Goal: Information Seeking & Learning: Learn about a topic

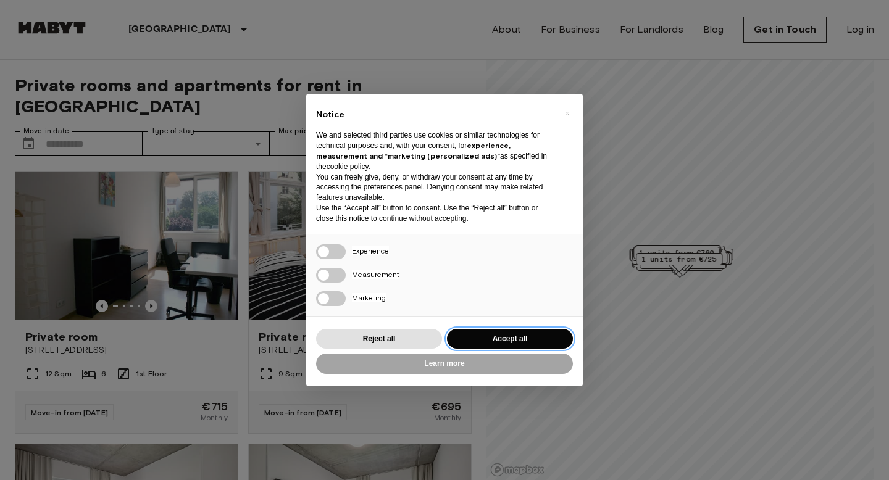
click at [530, 333] on button "Accept all" at bounding box center [510, 339] width 126 height 20
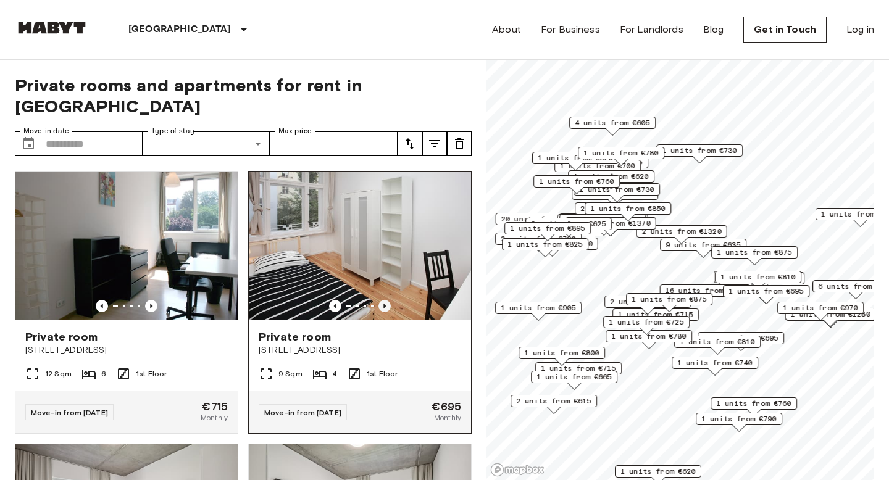
click at [385, 300] on icon "Previous image" at bounding box center [384, 306] width 12 height 12
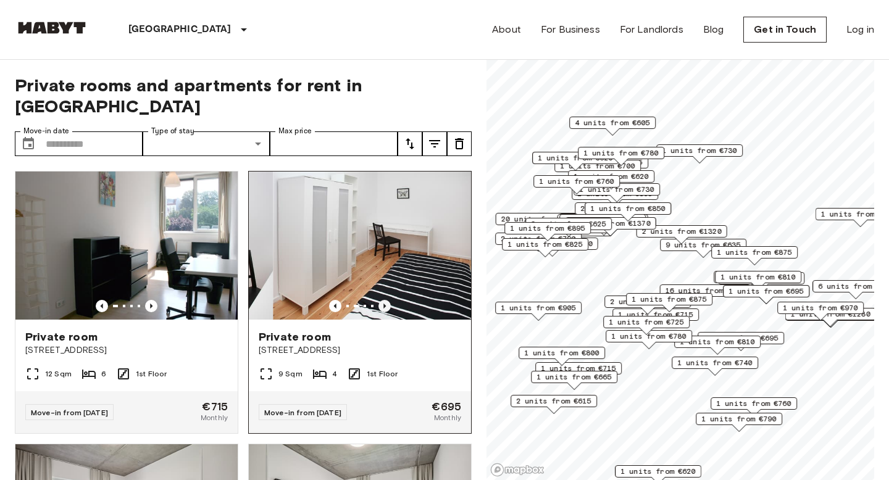
click at [385, 304] on icon "Previous image" at bounding box center [384, 306] width 2 height 5
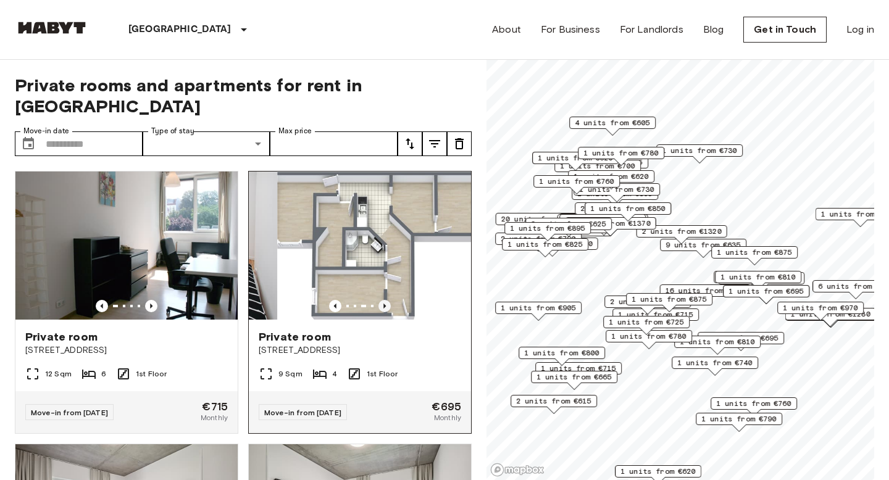
click at [385, 304] on icon "Previous image" at bounding box center [384, 306] width 2 height 5
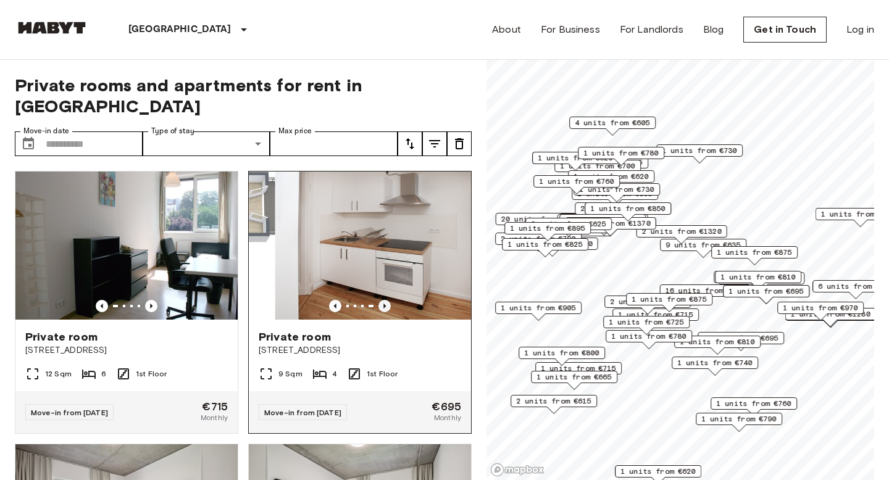
click at [385, 304] on icon "Previous image" at bounding box center [384, 306] width 2 height 5
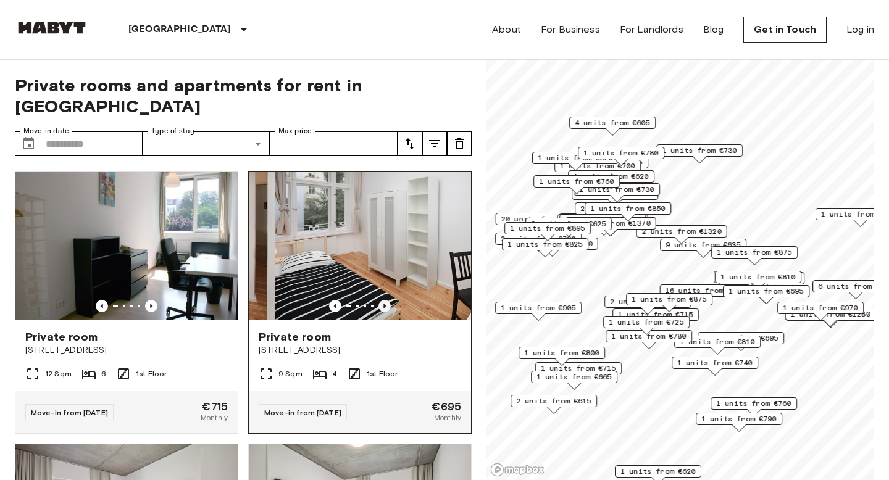
click at [385, 304] on icon "Previous image" at bounding box center [384, 306] width 2 height 5
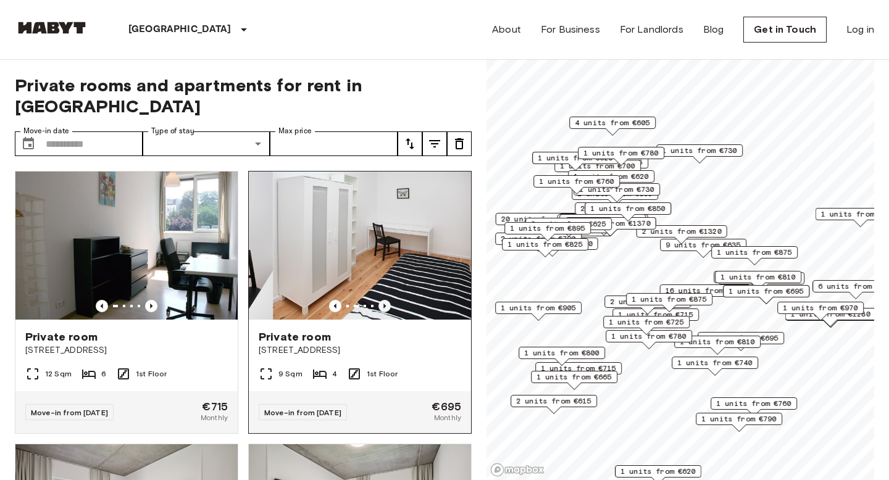
click at [385, 304] on icon "Previous image" at bounding box center [384, 306] width 2 height 5
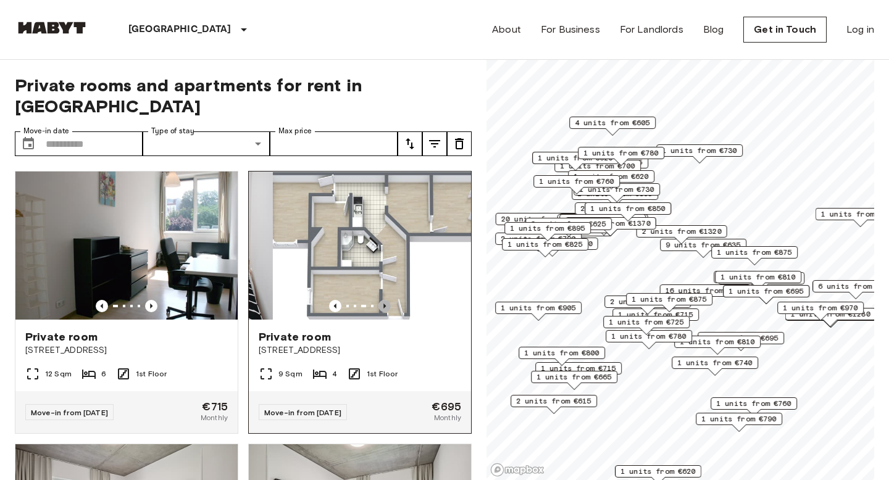
click at [385, 304] on icon "Previous image" at bounding box center [384, 306] width 2 height 5
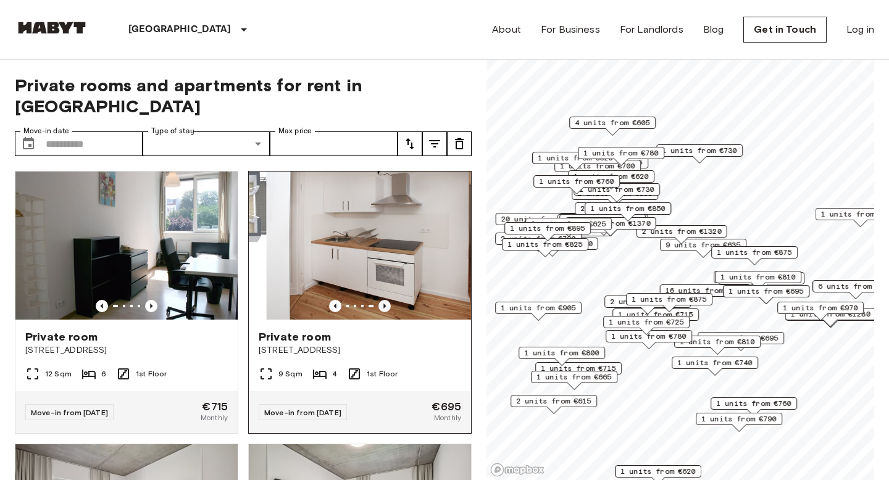
click at [385, 304] on icon "Previous image" at bounding box center [384, 306] width 2 height 5
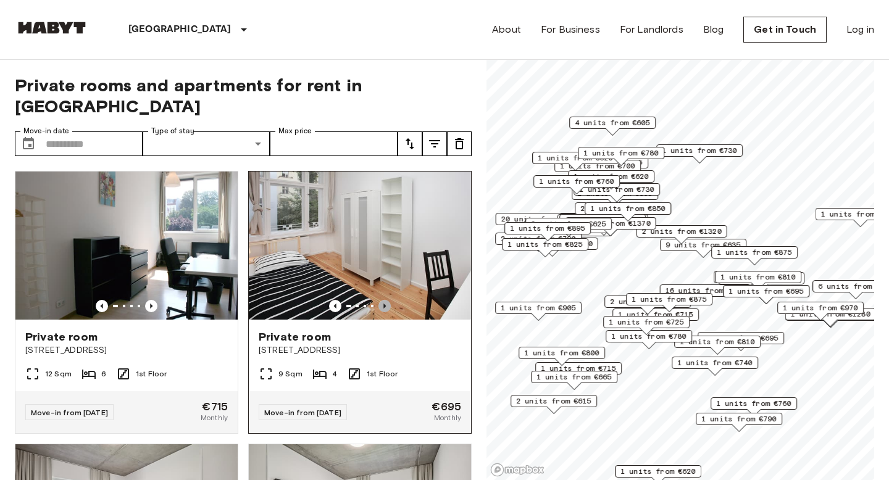
click at [385, 304] on icon "Previous image" at bounding box center [384, 306] width 2 height 5
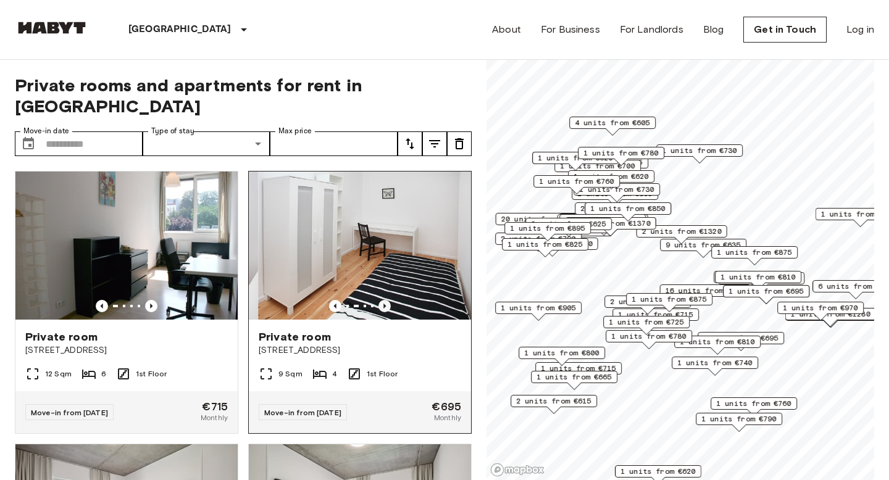
click at [385, 304] on icon "Previous image" at bounding box center [384, 306] width 2 height 5
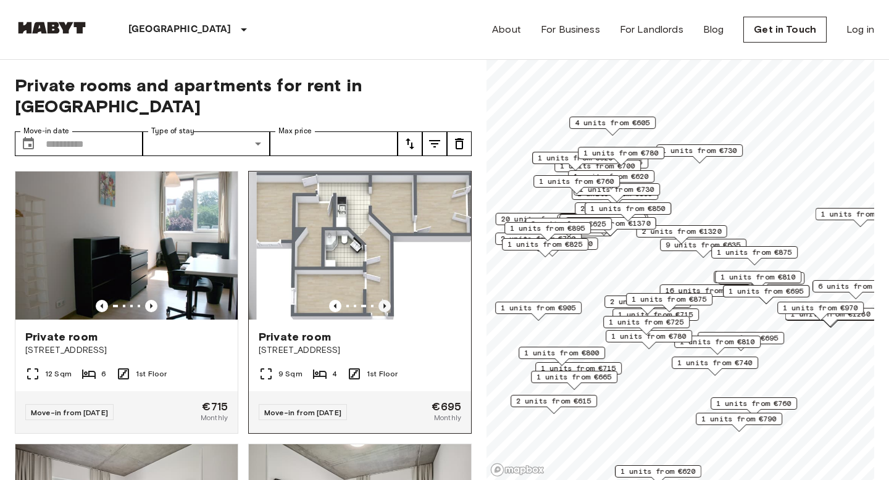
click at [385, 304] on icon "Previous image" at bounding box center [384, 306] width 2 height 5
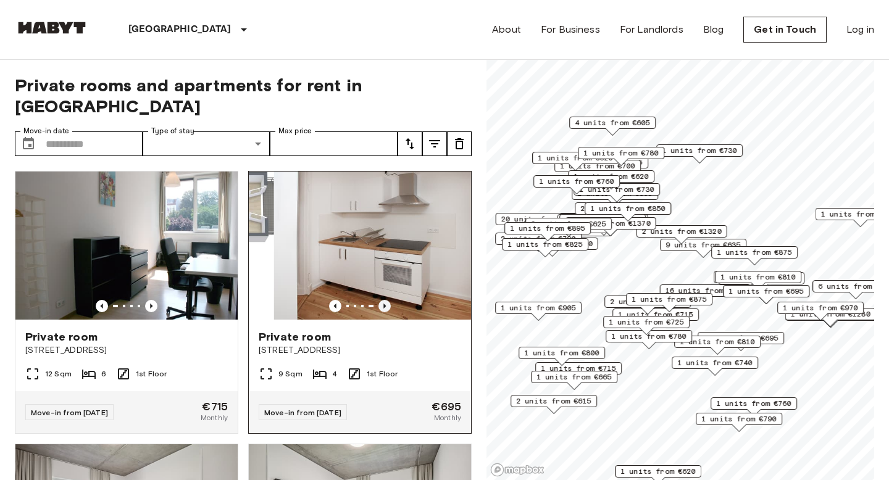
click at [385, 304] on icon "Previous image" at bounding box center [384, 306] width 2 height 5
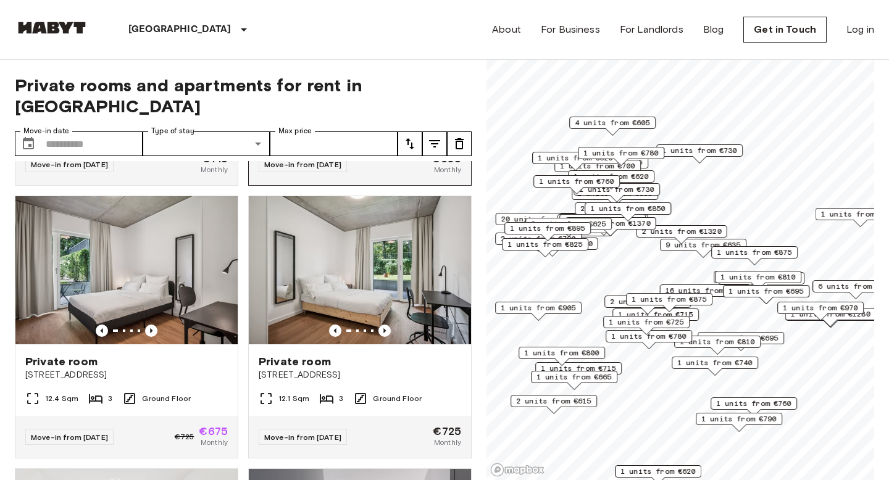
scroll to position [288, 0]
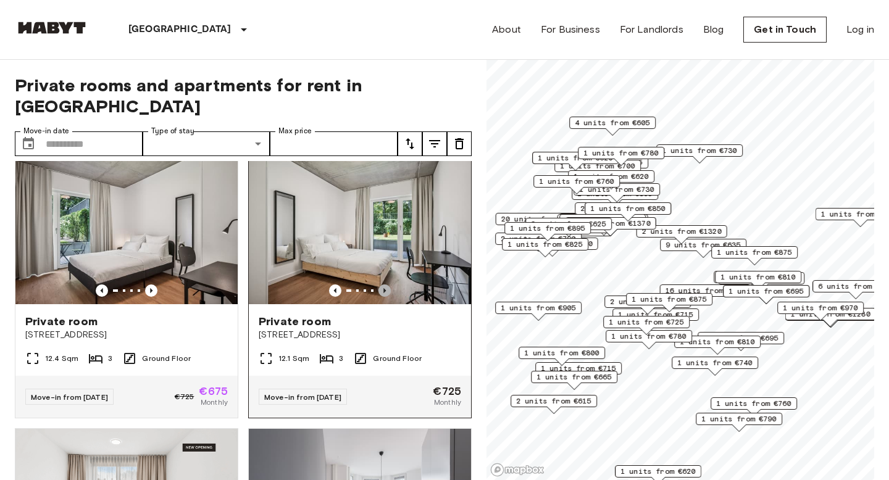
click at [385, 285] on icon "Previous image" at bounding box center [384, 291] width 12 height 12
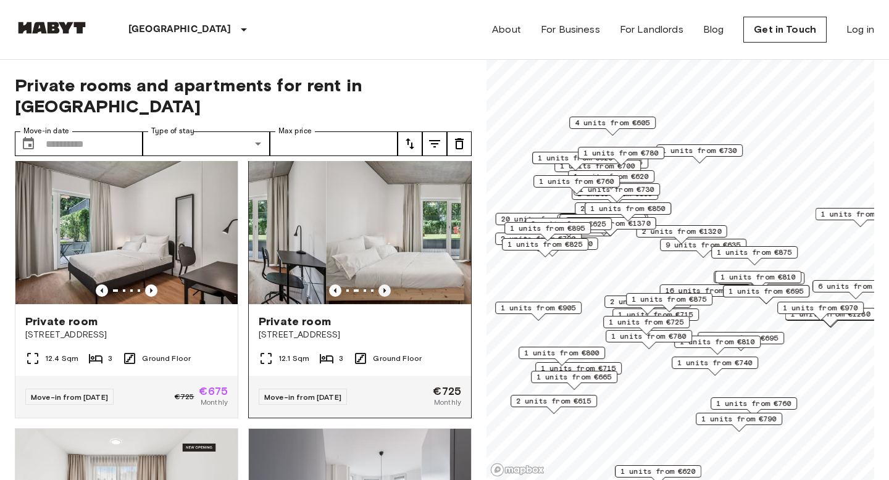
click at [385, 285] on icon "Previous image" at bounding box center [384, 291] width 12 height 12
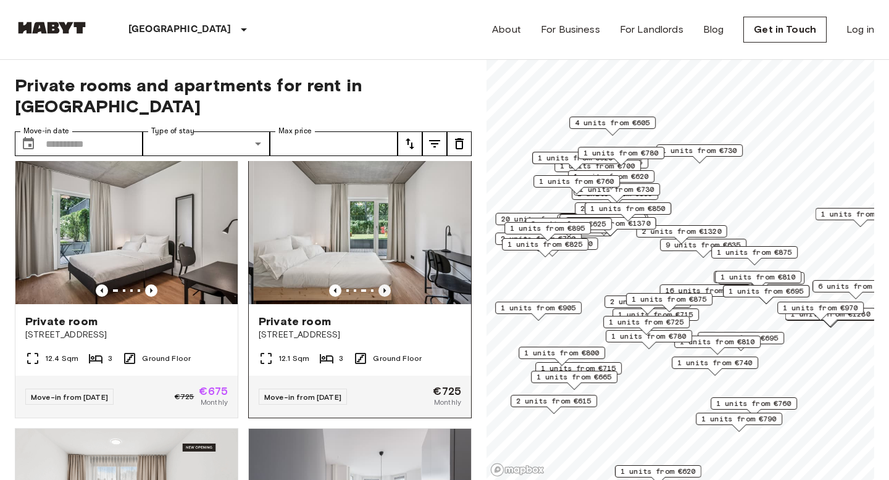
click at [385, 285] on icon "Previous image" at bounding box center [384, 291] width 12 height 12
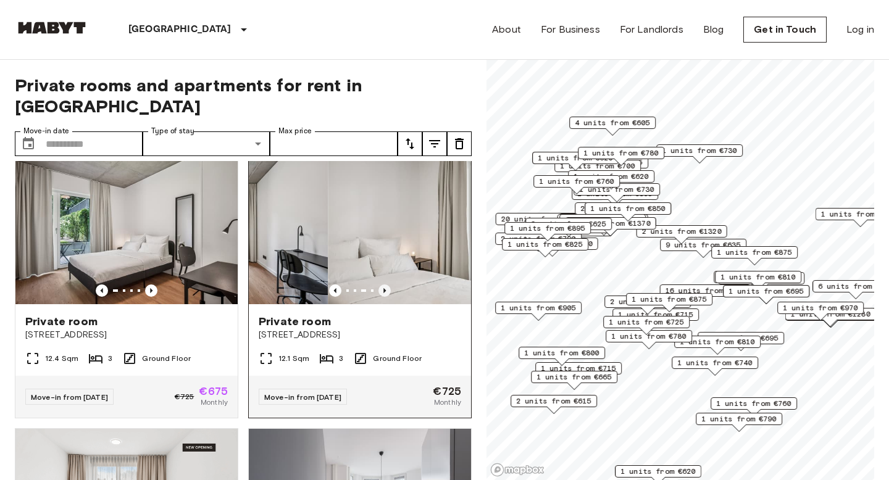
click at [385, 285] on icon "Previous image" at bounding box center [384, 291] width 12 height 12
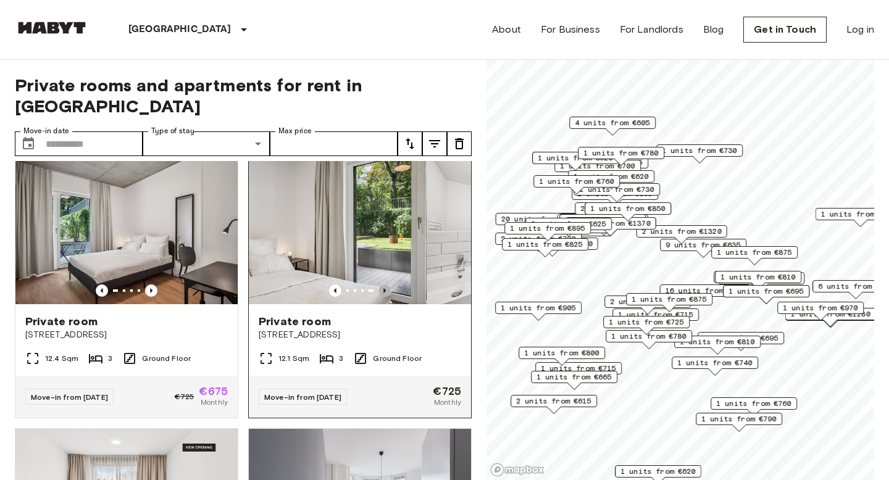
click at [385, 285] on icon "Previous image" at bounding box center [384, 291] width 12 height 12
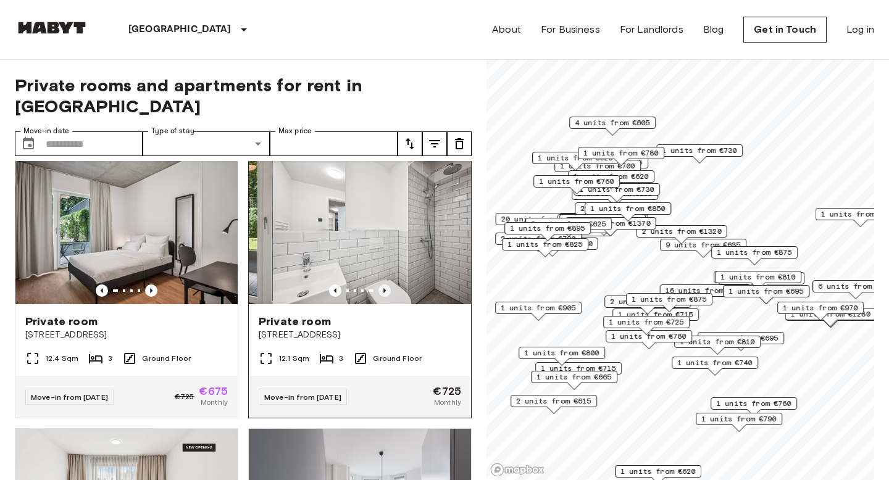
click at [385, 285] on icon "Previous image" at bounding box center [384, 291] width 12 height 12
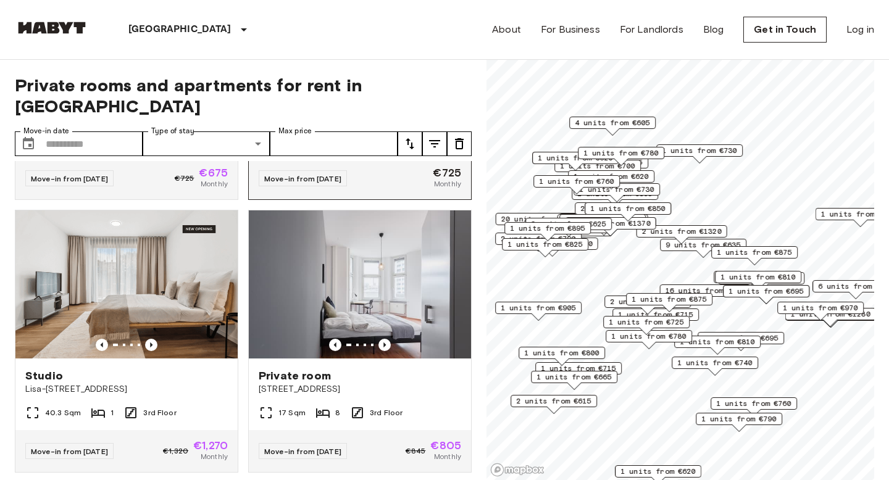
scroll to position [590, 0]
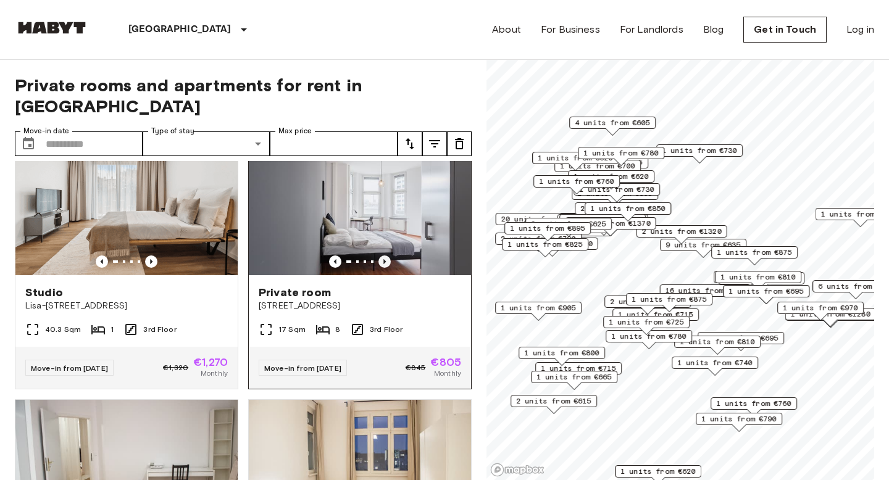
click at [385, 256] on icon "Previous image" at bounding box center [384, 262] width 12 height 12
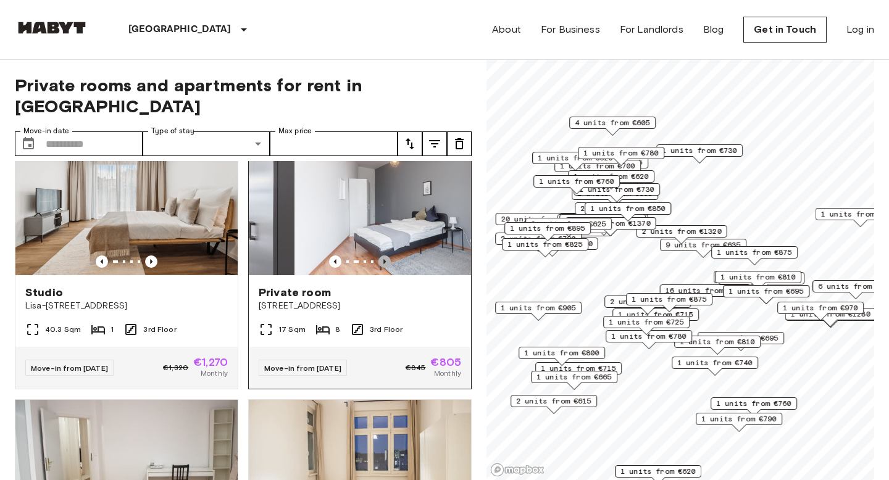
click at [385, 256] on icon "Previous image" at bounding box center [384, 262] width 12 height 12
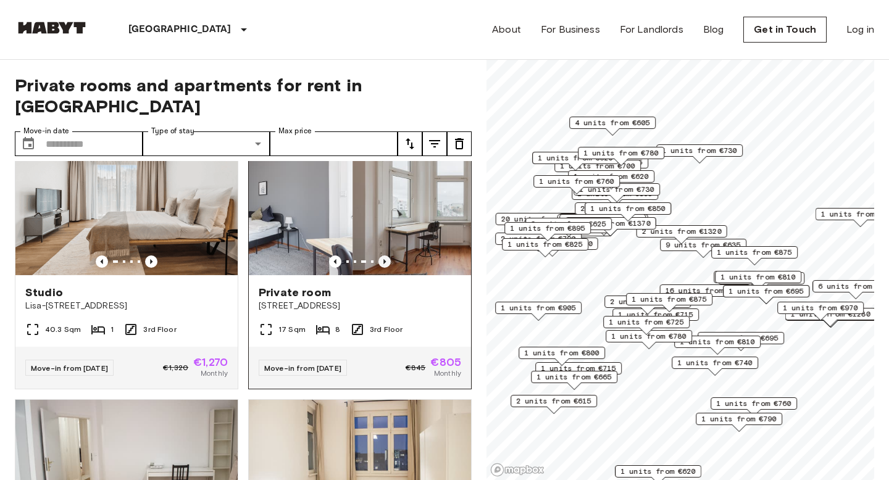
click at [385, 256] on icon "Previous image" at bounding box center [384, 262] width 12 height 12
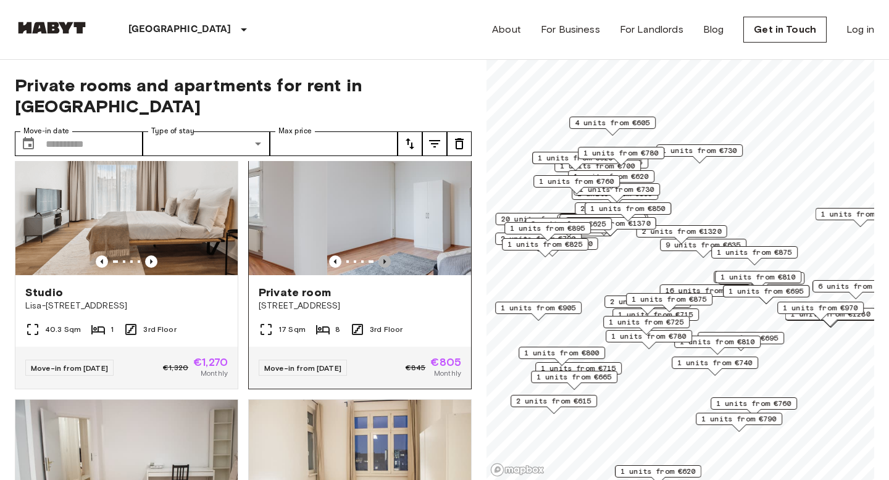
click at [385, 256] on icon "Previous image" at bounding box center [384, 262] width 12 height 12
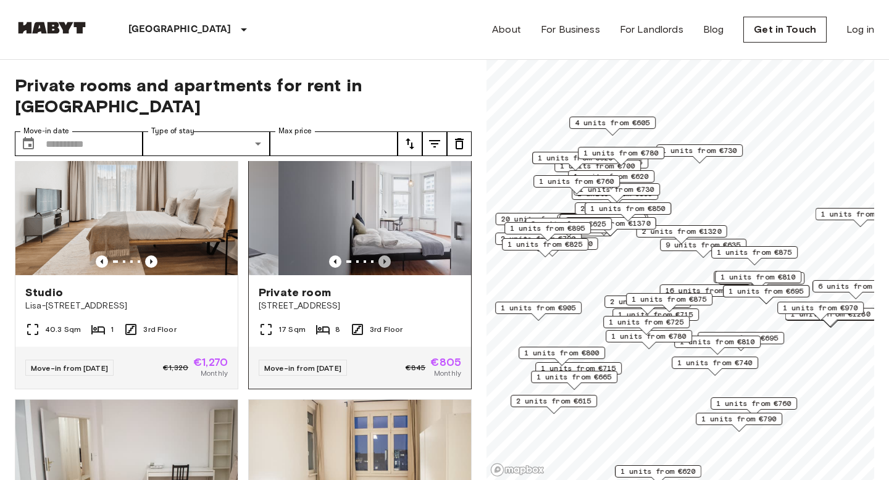
click at [385, 256] on icon "Previous image" at bounding box center [384, 262] width 12 height 12
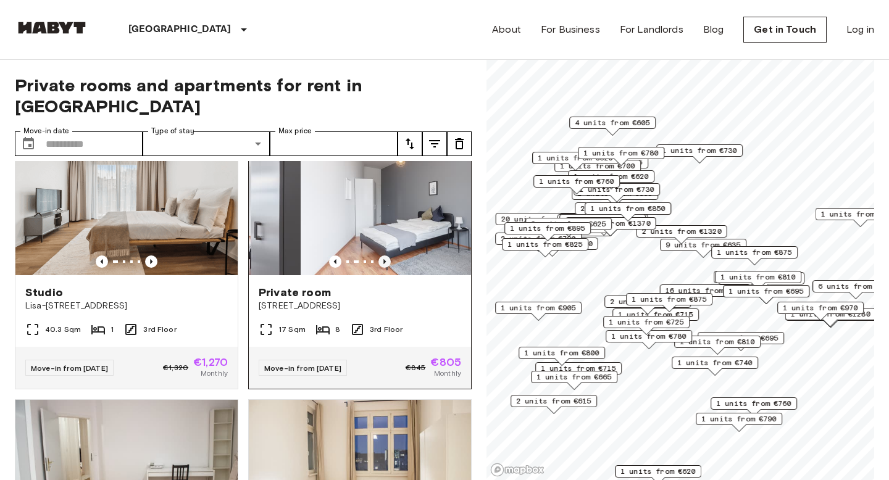
click at [385, 256] on icon "Previous image" at bounding box center [384, 262] width 12 height 12
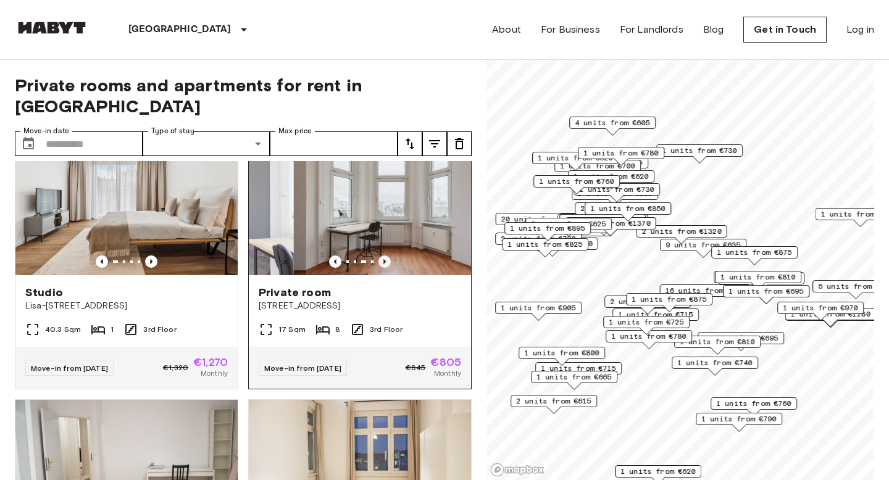
click at [385, 256] on icon "Previous image" at bounding box center [384, 262] width 12 height 12
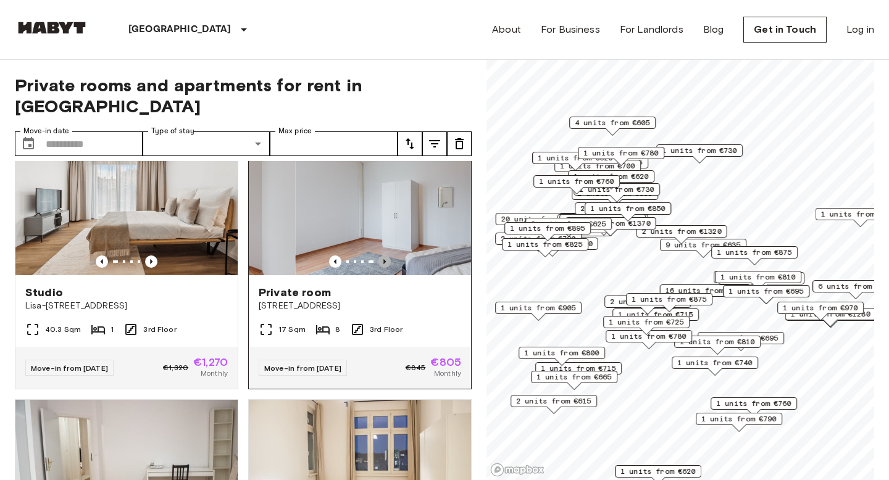
click at [385, 256] on icon "Previous image" at bounding box center [384, 262] width 12 height 12
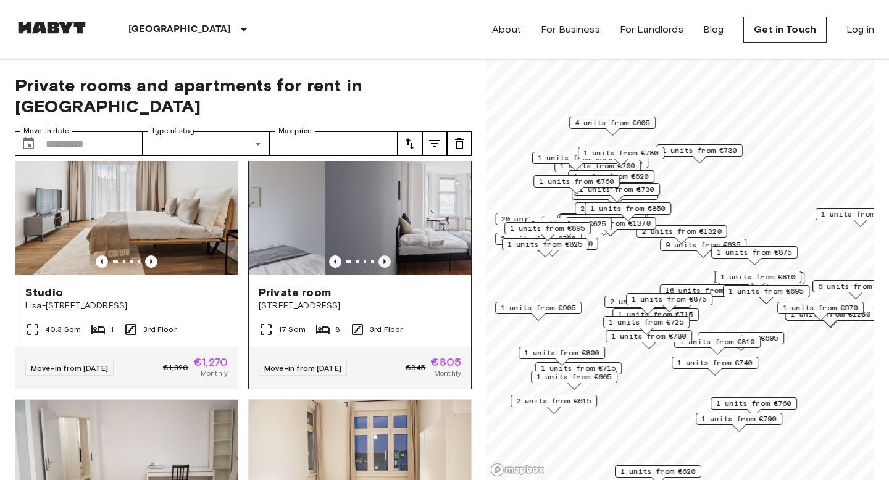
click at [385, 256] on icon "Previous image" at bounding box center [384, 262] width 12 height 12
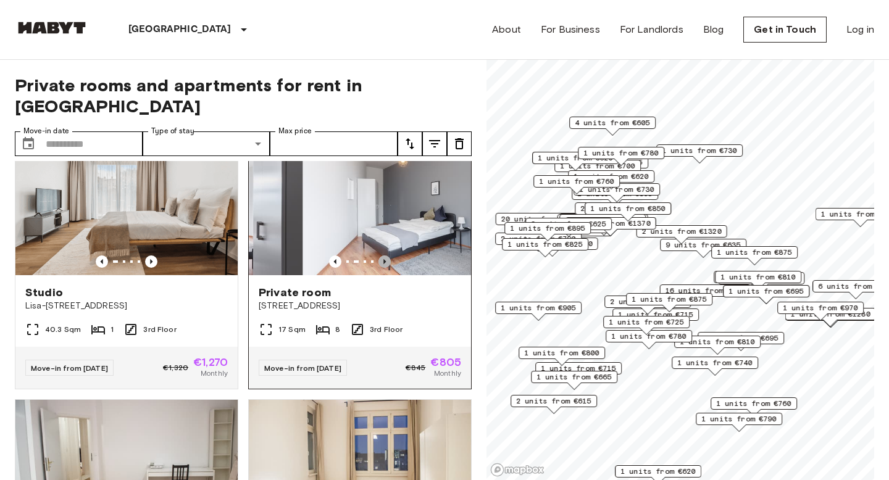
click at [385, 256] on icon "Previous image" at bounding box center [384, 262] width 12 height 12
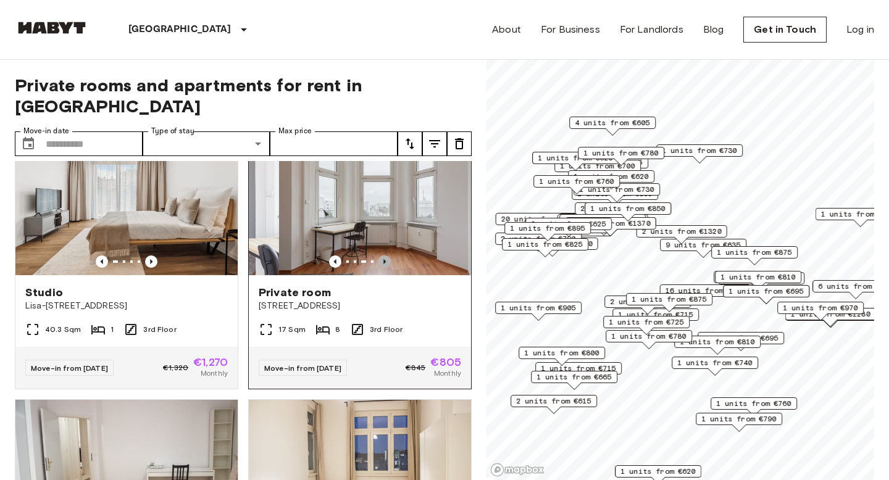
click at [385, 256] on icon "Previous image" at bounding box center [384, 262] width 12 height 12
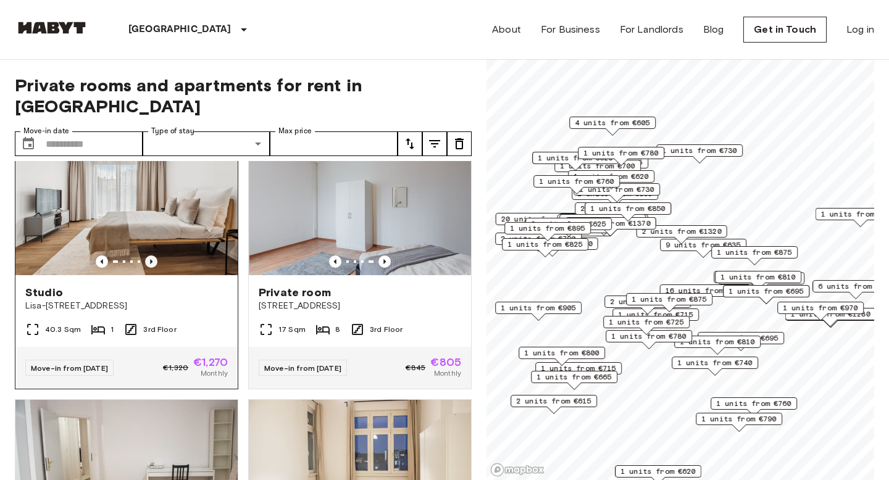
click at [152, 256] on icon "Previous image" at bounding box center [151, 262] width 12 height 12
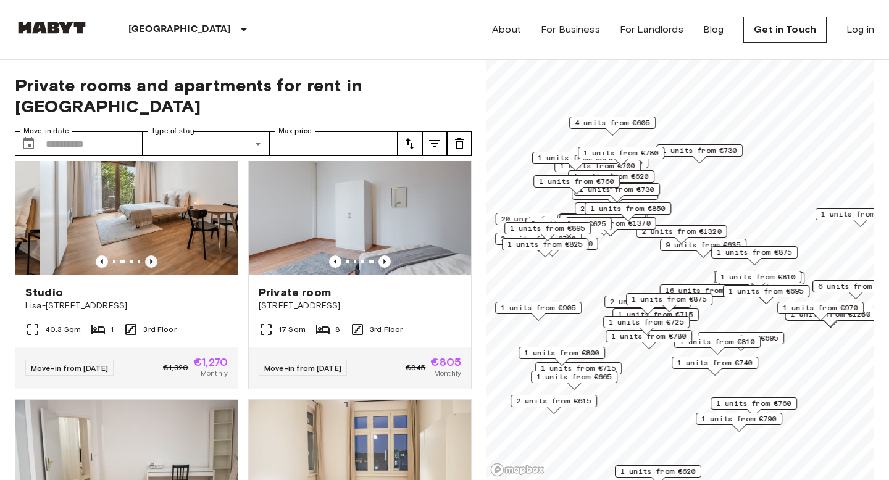
click at [152, 256] on icon "Previous image" at bounding box center [151, 262] width 12 height 12
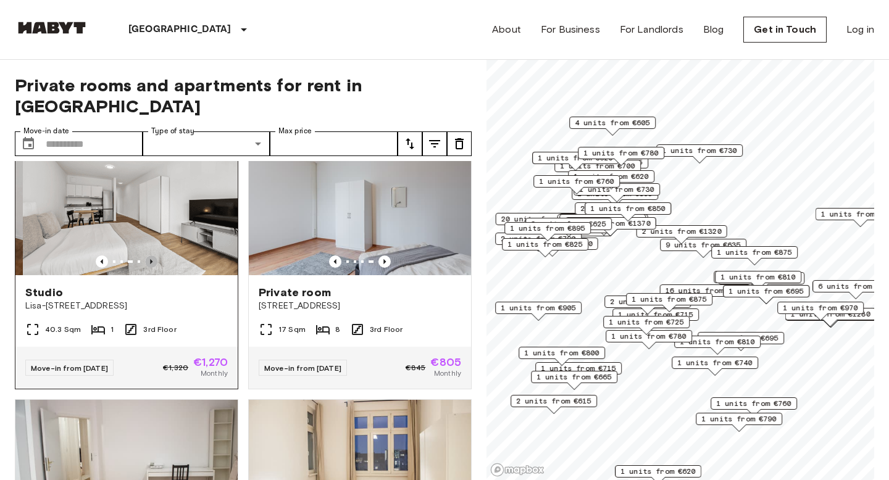
click at [152, 256] on icon "Previous image" at bounding box center [151, 262] width 12 height 12
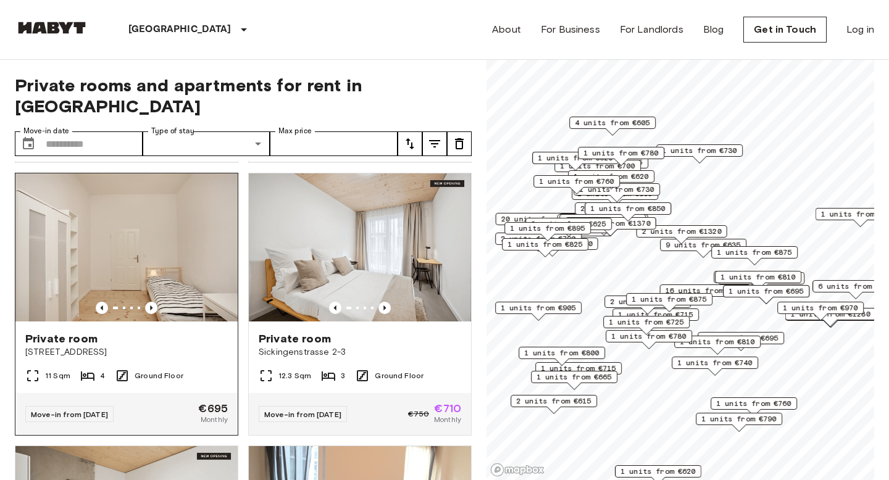
scroll to position [1390, 0]
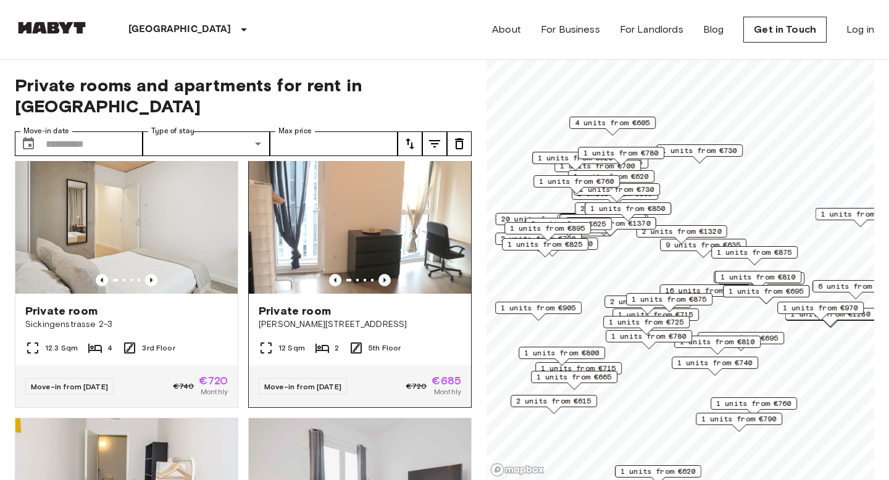
click at [386, 274] on icon "Previous image" at bounding box center [384, 280] width 12 height 12
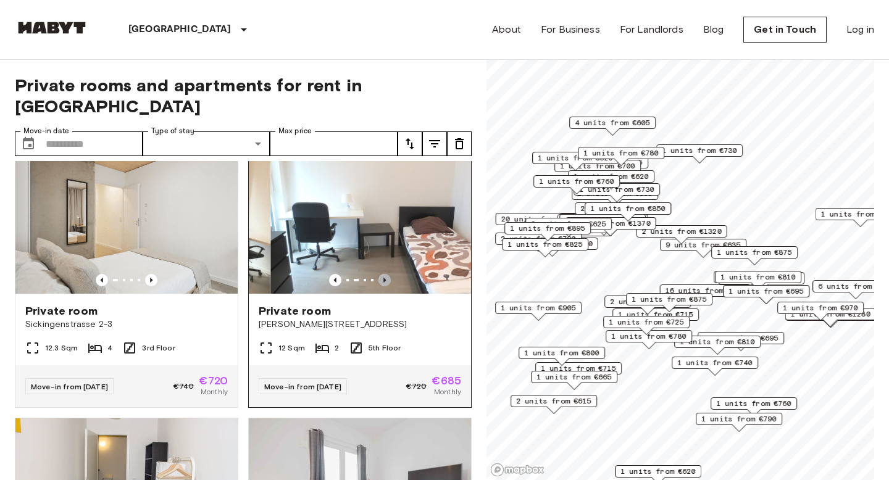
click at [386, 274] on icon "Previous image" at bounding box center [384, 280] width 12 height 12
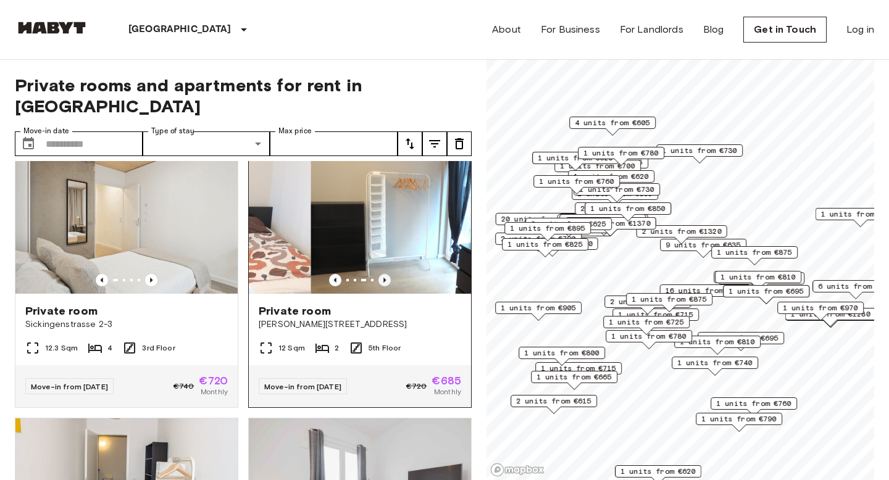
click at [386, 274] on icon "Previous image" at bounding box center [384, 280] width 12 height 12
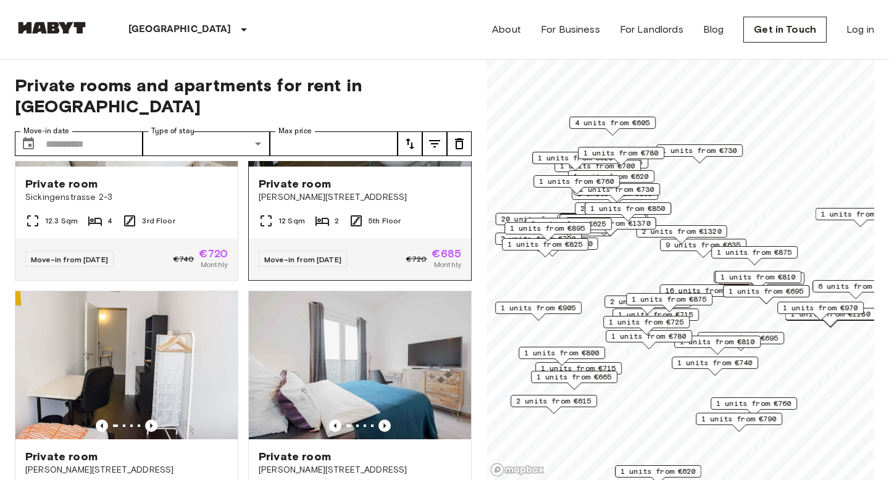
scroll to position [1669, 0]
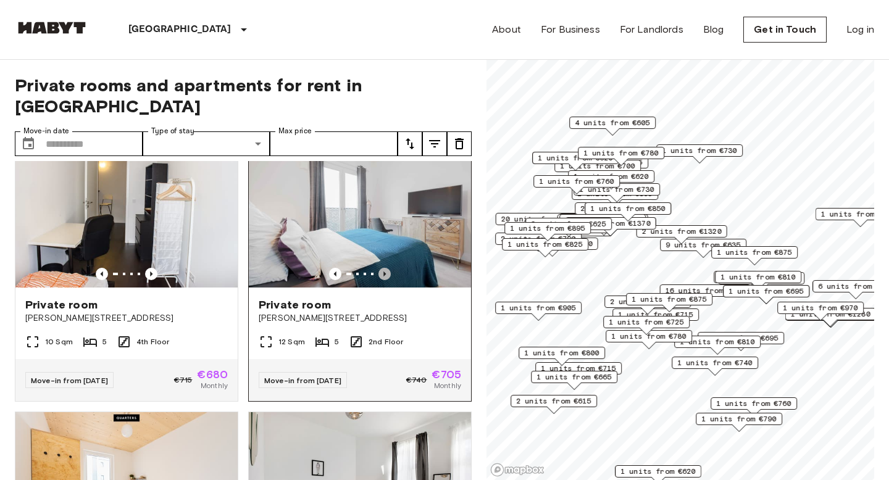
click at [386, 268] on icon "Previous image" at bounding box center [384, 274] width 12 height 12
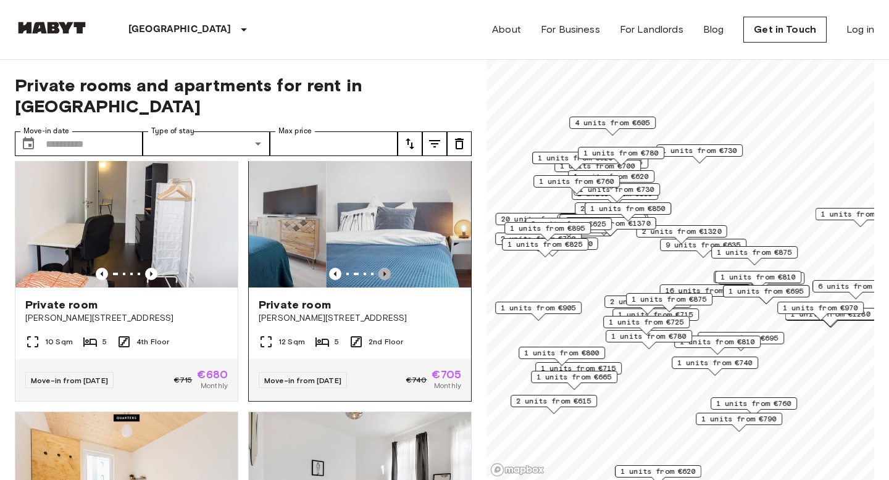
click at [386, 268] on icon "Previous image" at bounding box center [384, 274] width 12 height 12
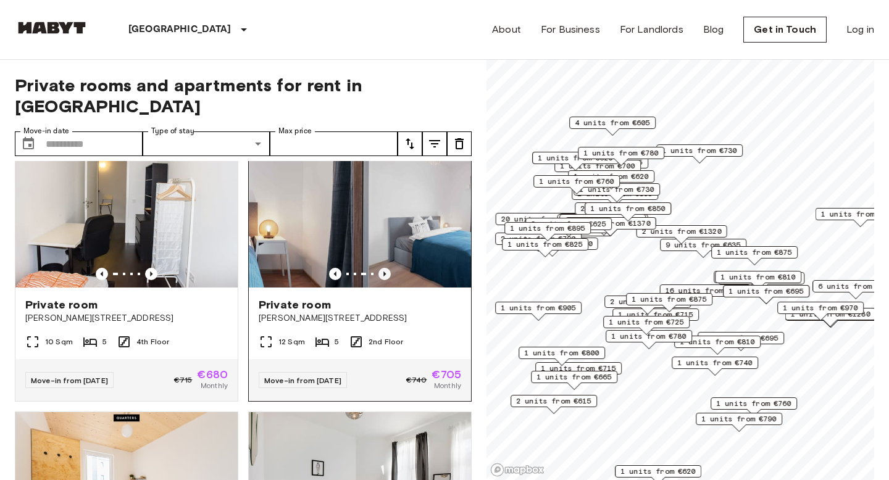
click at [386, 268] on icon "Previous image" at bounding box center [384, 274] width 12 height 12
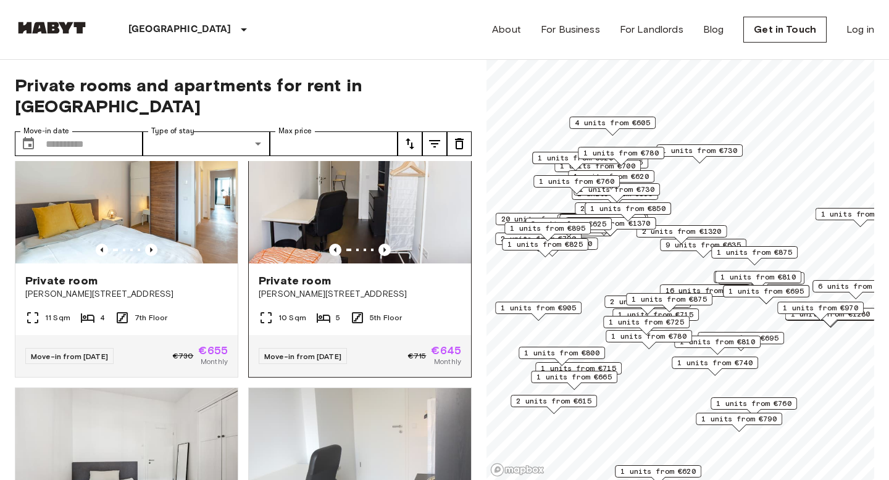
scroll to position [2781, 0]
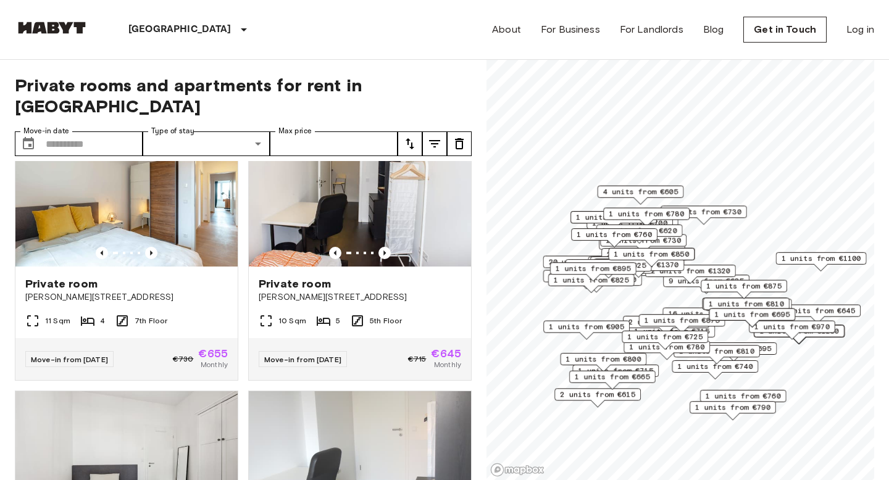
scroll to position [4, 0]
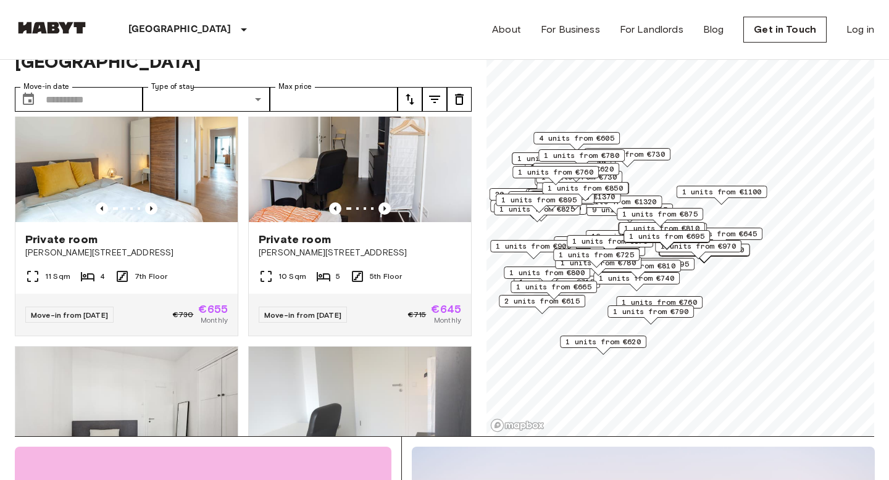
scroll to position [48, 0]
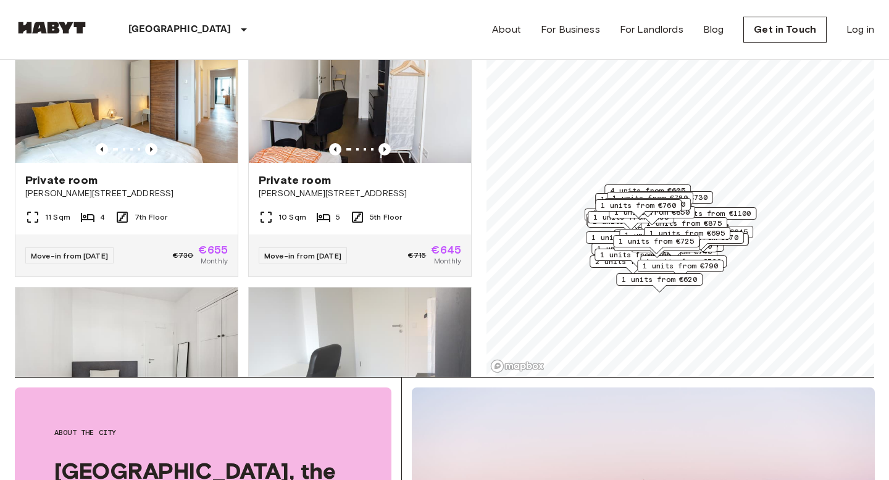
scroll to position [105, 0]
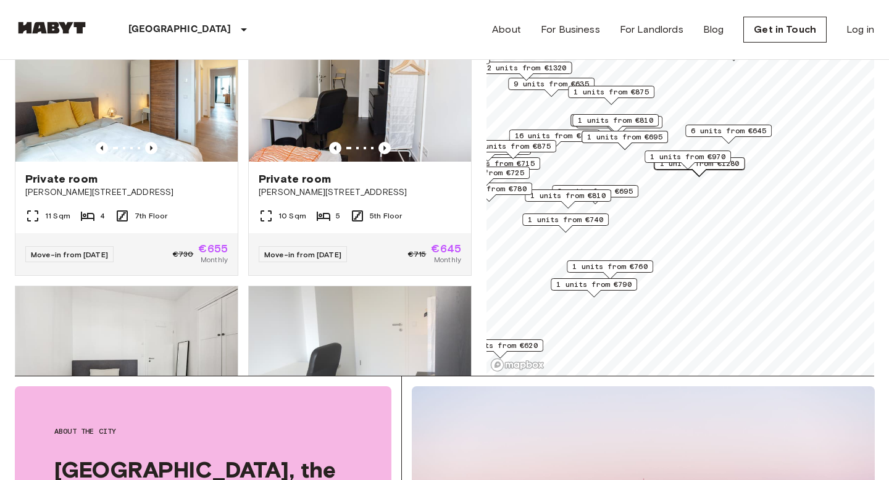
scroll to position [599, 0]
